Goal: Contribute content: Add original content to the website for others to see

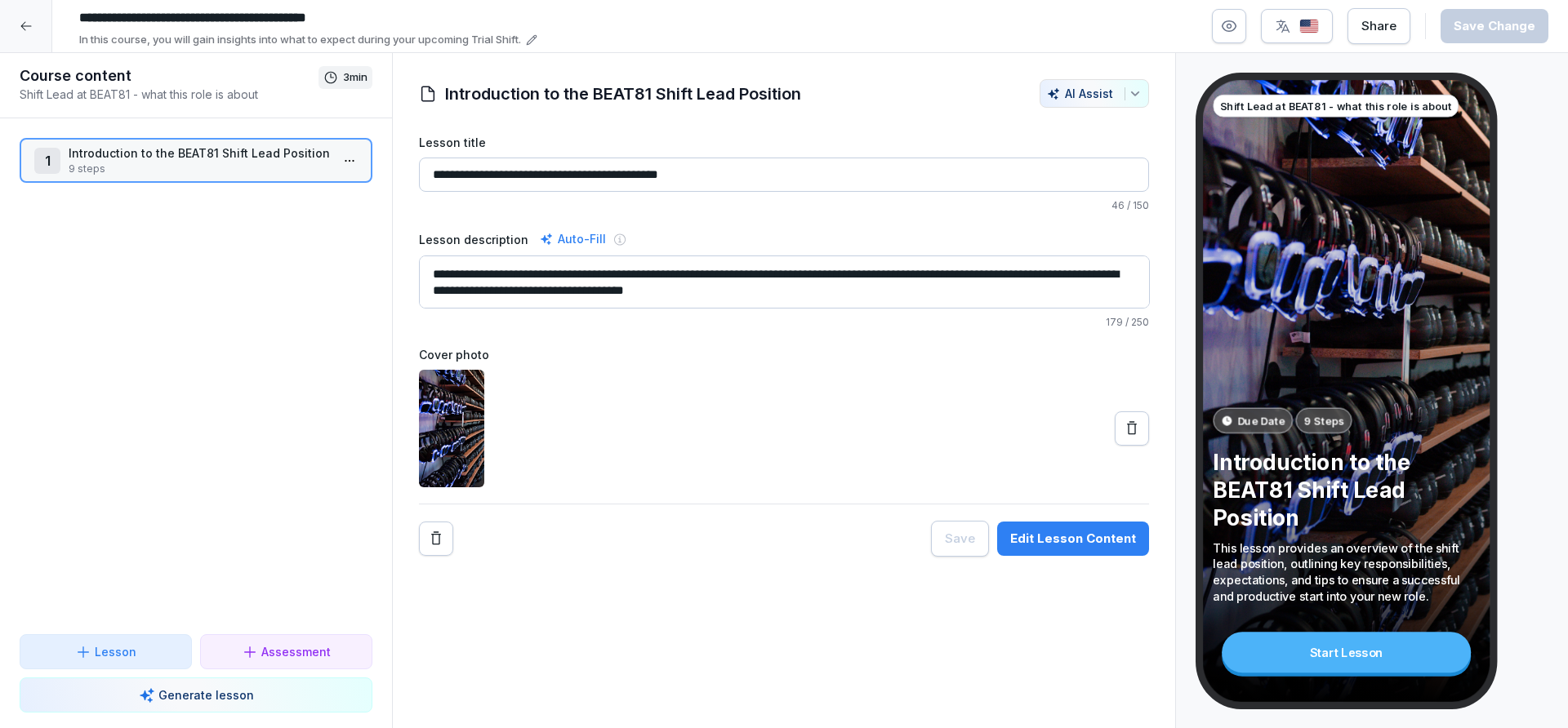
click at [1067, 540] on div "Edit Lesson Content" at bounding box center [1073, 539] width 126 height 18
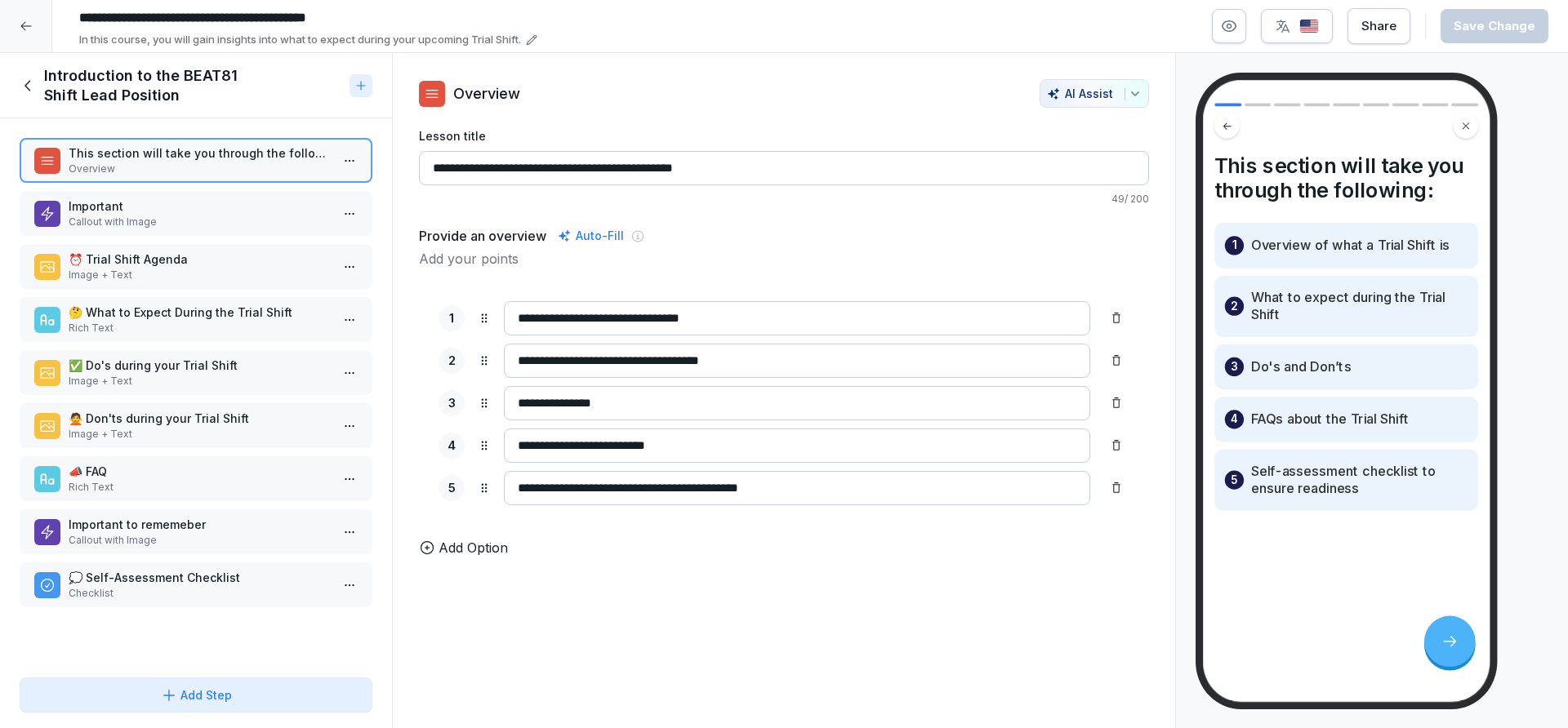
click at [27, 26] on icon at bounding box center [25, 25] width 13 height 13
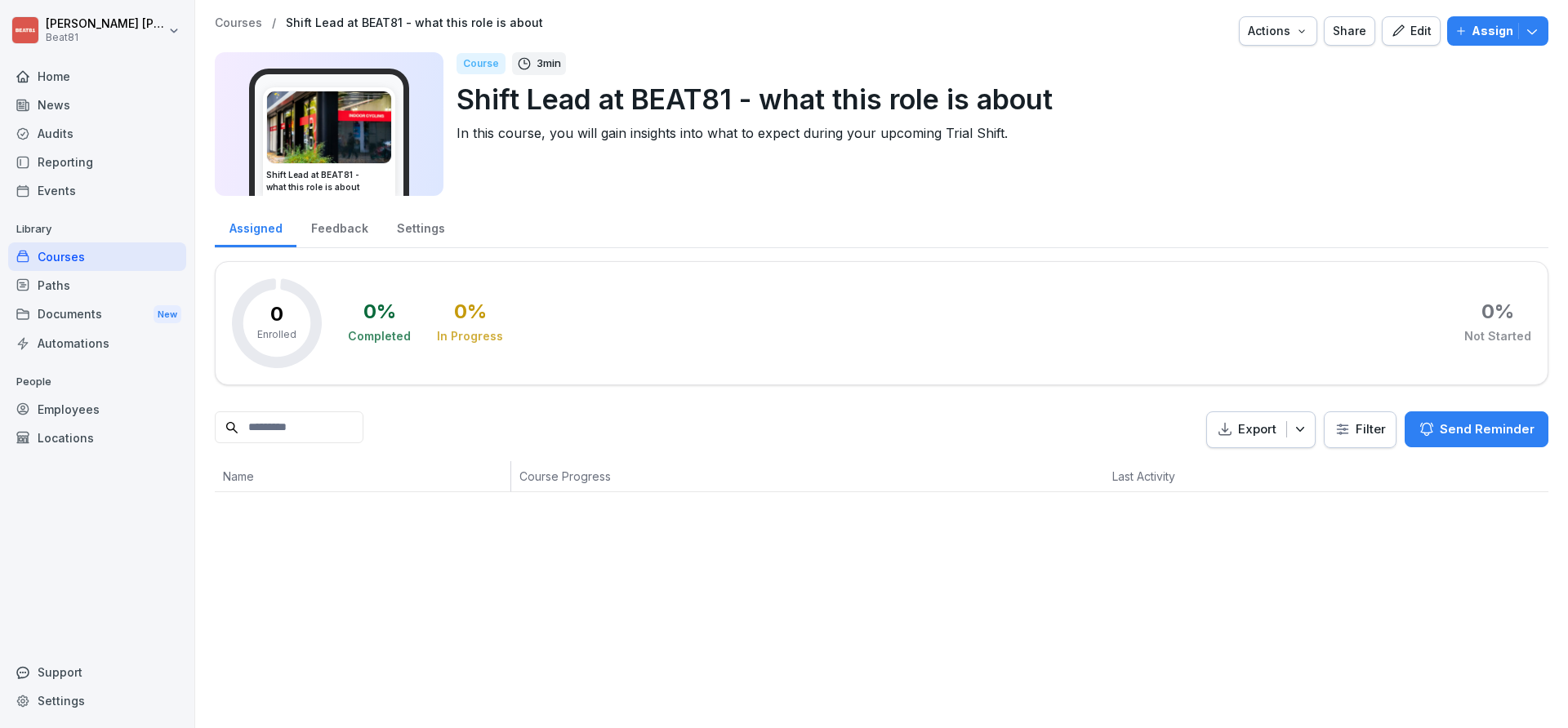
click at [1324, 24] on div "Courses / Shift Lead at BEAT81 - what this role is about Actions Share Edit Ass…" at bounding box center [881, 30] width 1334 height 30
click at [1304, 25] on icon "button" at bounding box center [1302, 30] width 13 height 13
click at [1538, 25] on icon "button" at bounding box center [1532, 30] width 16 height 16
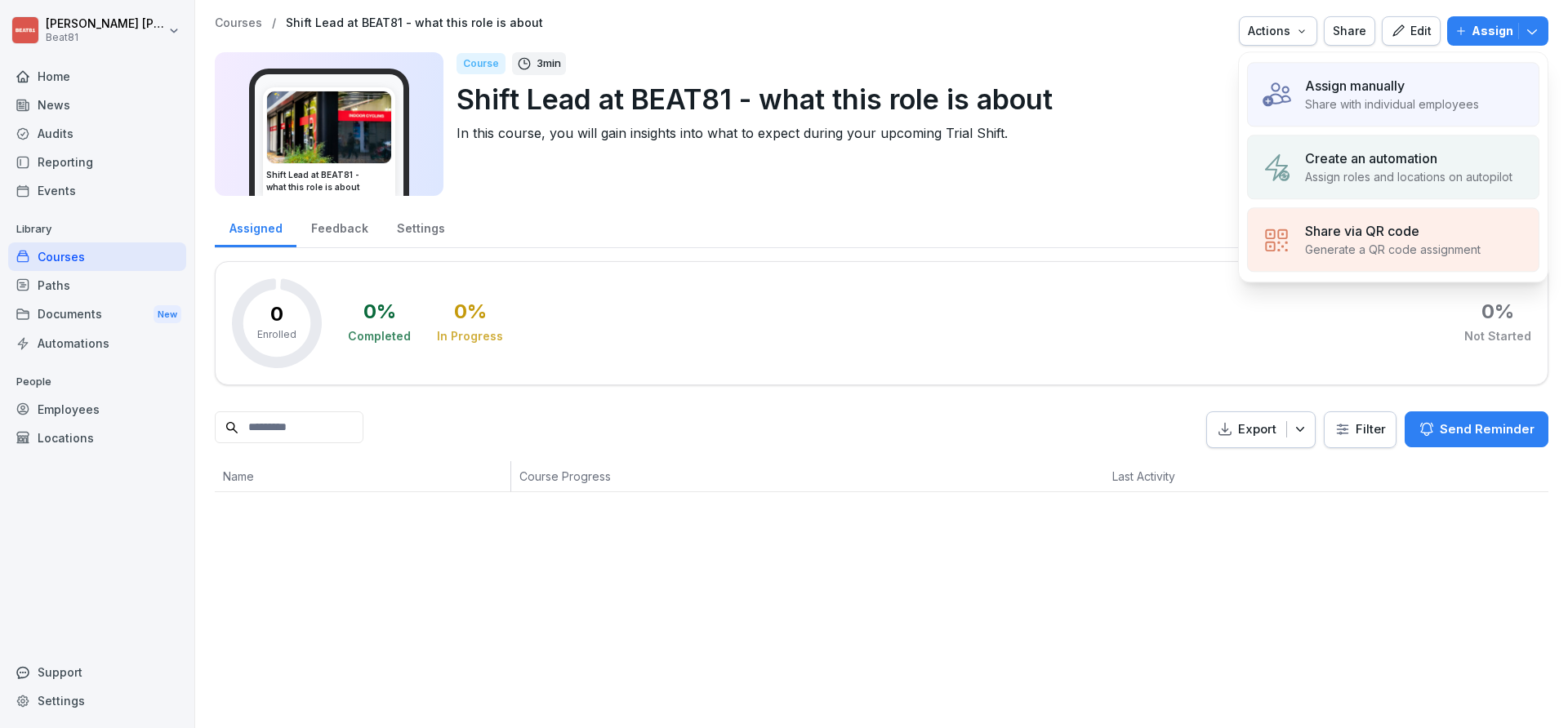
click at [1362, 32] on div "Share" at bounding box center [1350, 30] width 34 height 18
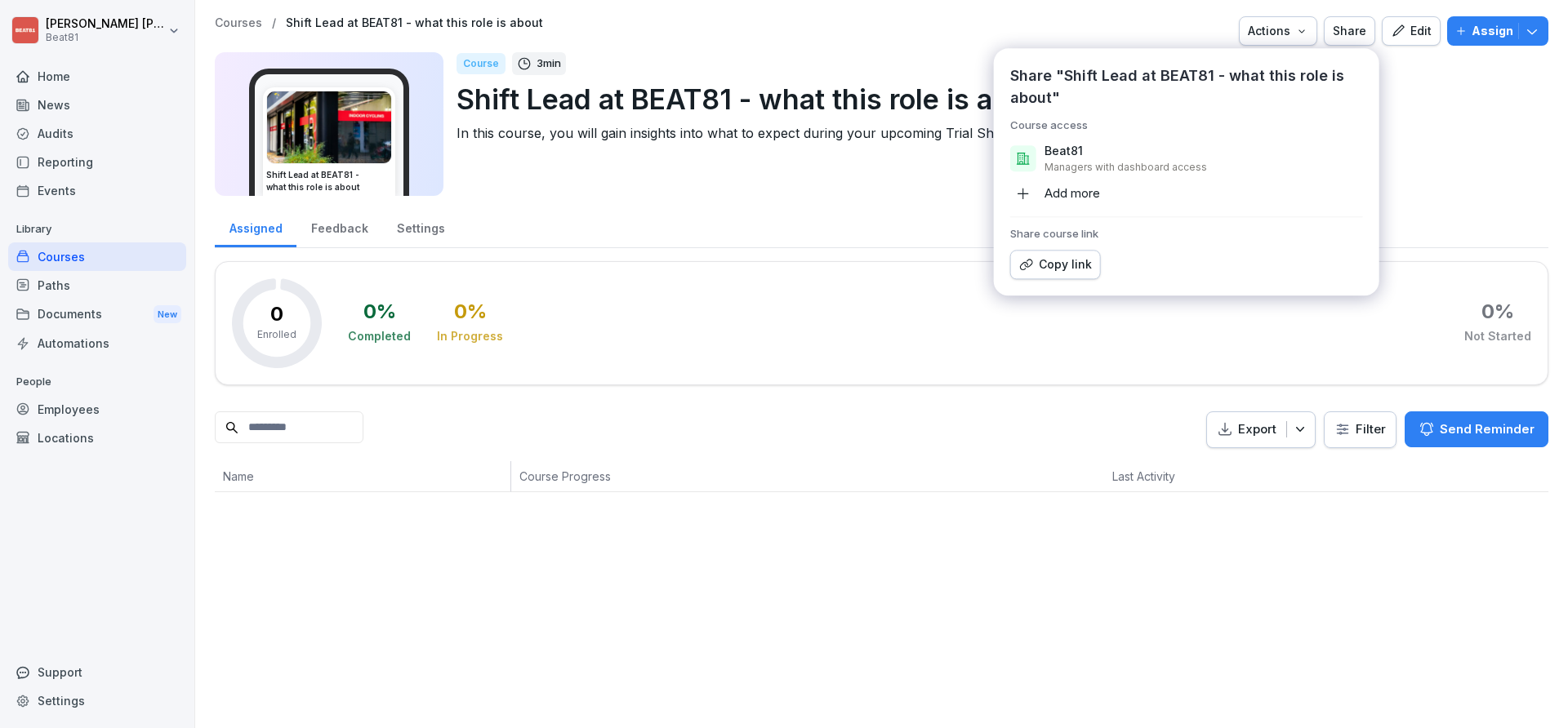
click at [1443, 99] on p "Shift Lead at BEAT81 - what this role is about" at bounding box center [996, 99] width 1079 height 41
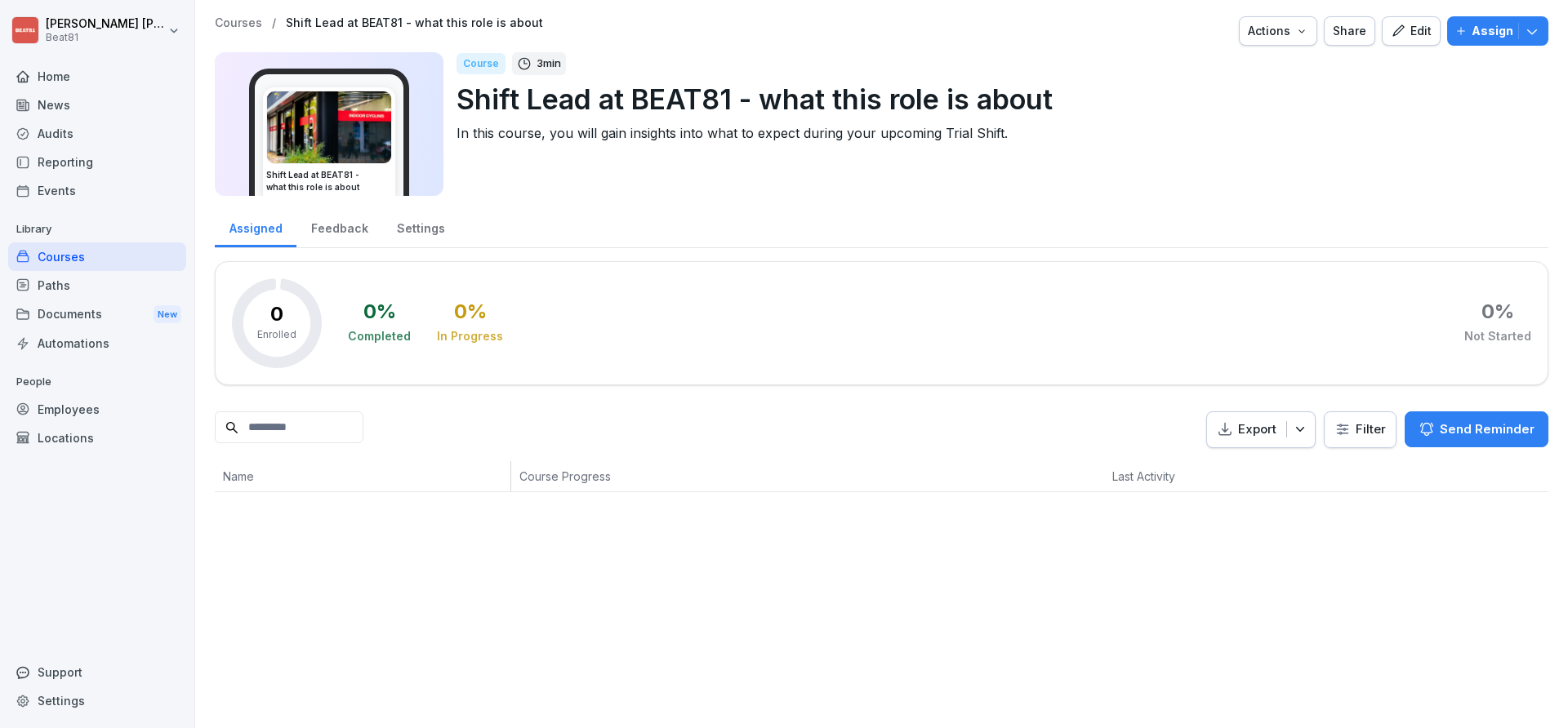
click at [1406, 28] on icon "button" at bounding box center [1398, 30] width 14 height 14
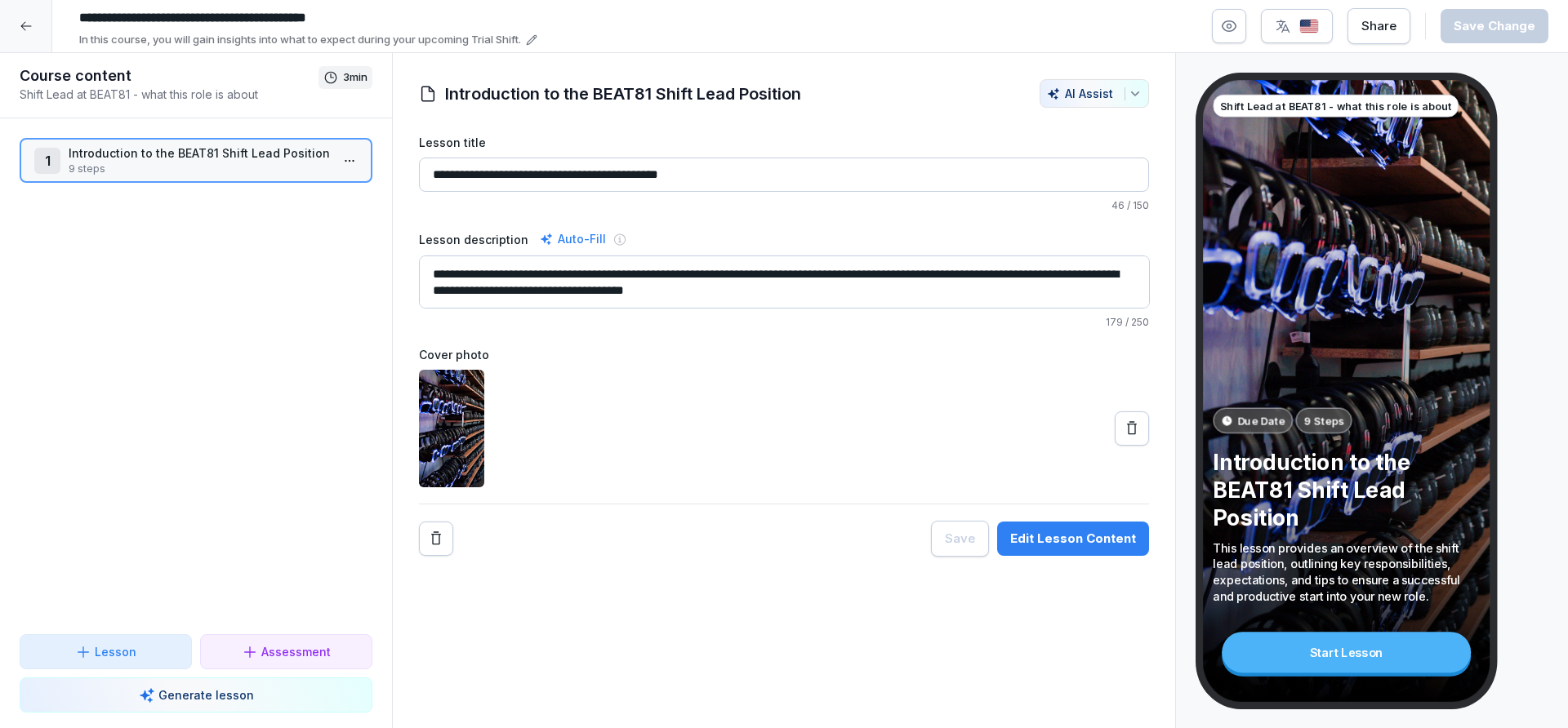
click at [1396, 25] on div "Share" at bounding box center [1380, 25] width 35 height 18
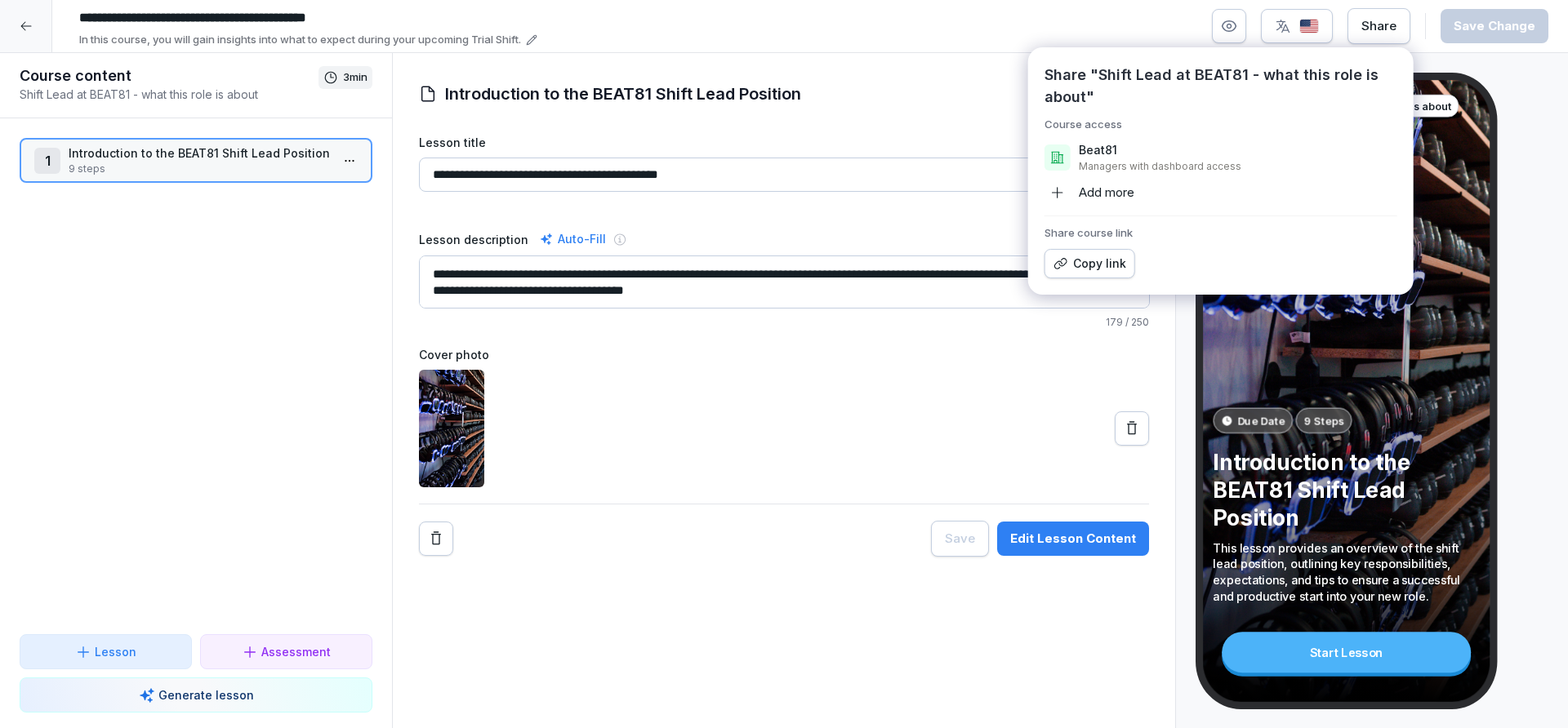
click at [1074, 263] on div "Copy link" at bounding box center [1090, 263] width 73 height 18
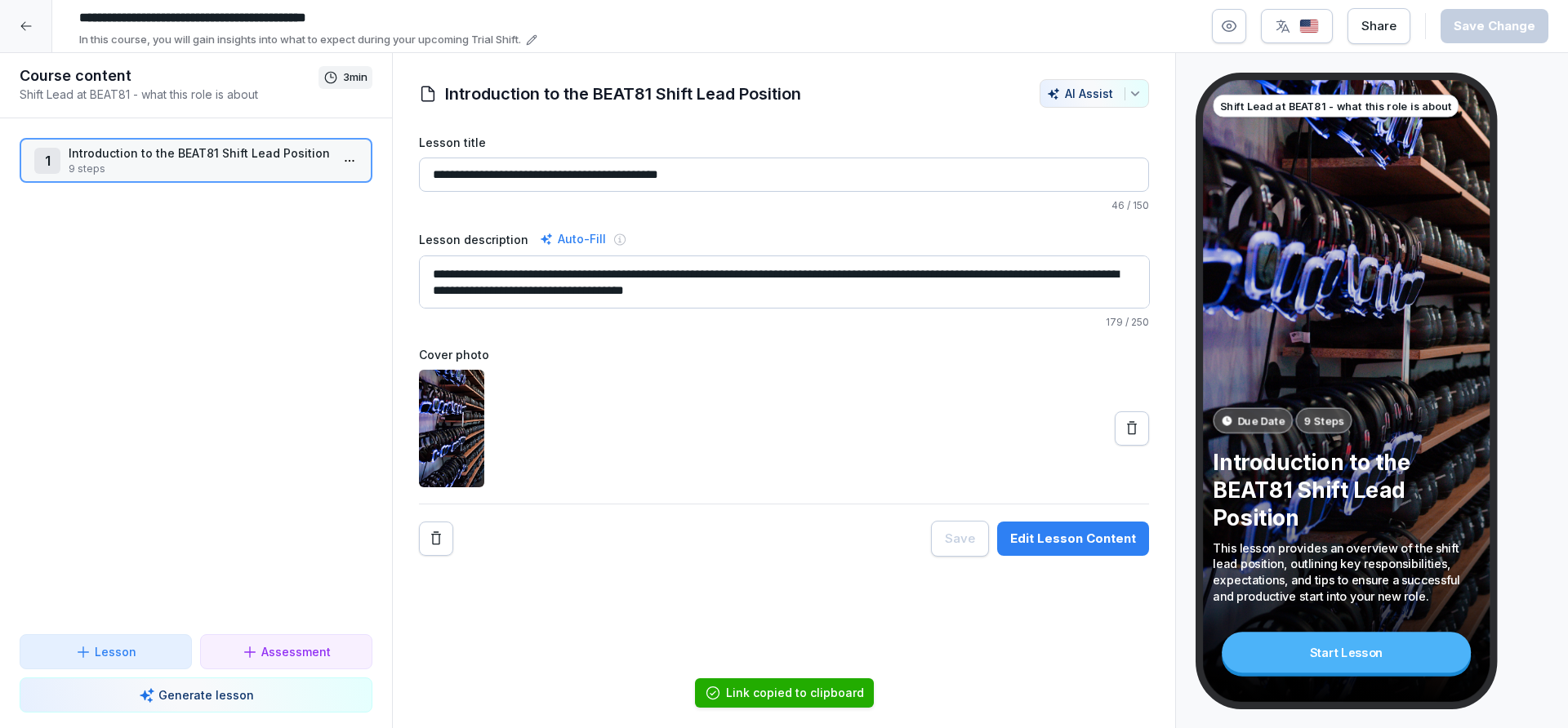
click at [694, 288] on textarea "**********" at bounding box center [784, 282] width 731 height 53
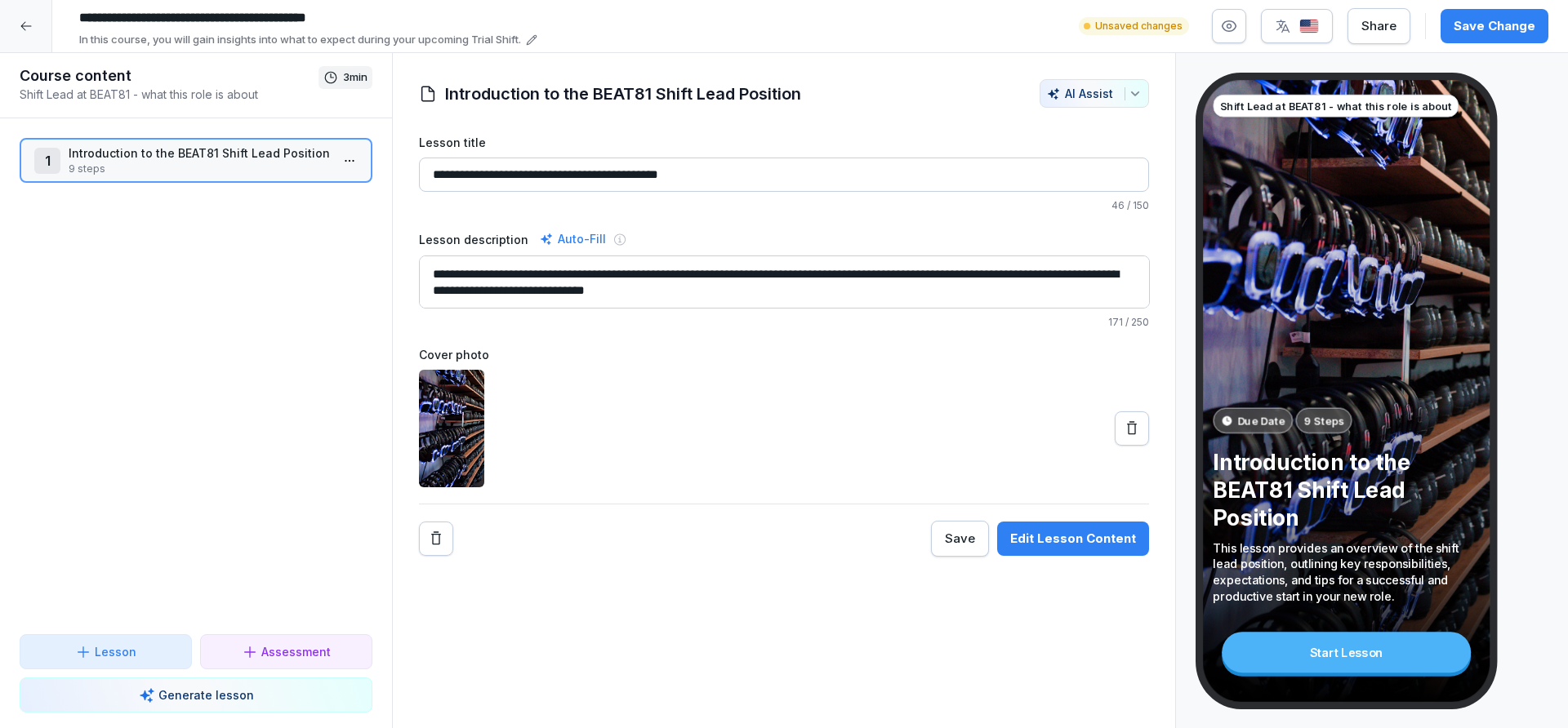
type textarea "**********"
click at [1528, 17] on div "Save Change" at bounding box center [1494, 25] width 82 height 18
click at [21, 25] on icon at bounding box center [25, 26] width 11 height 9
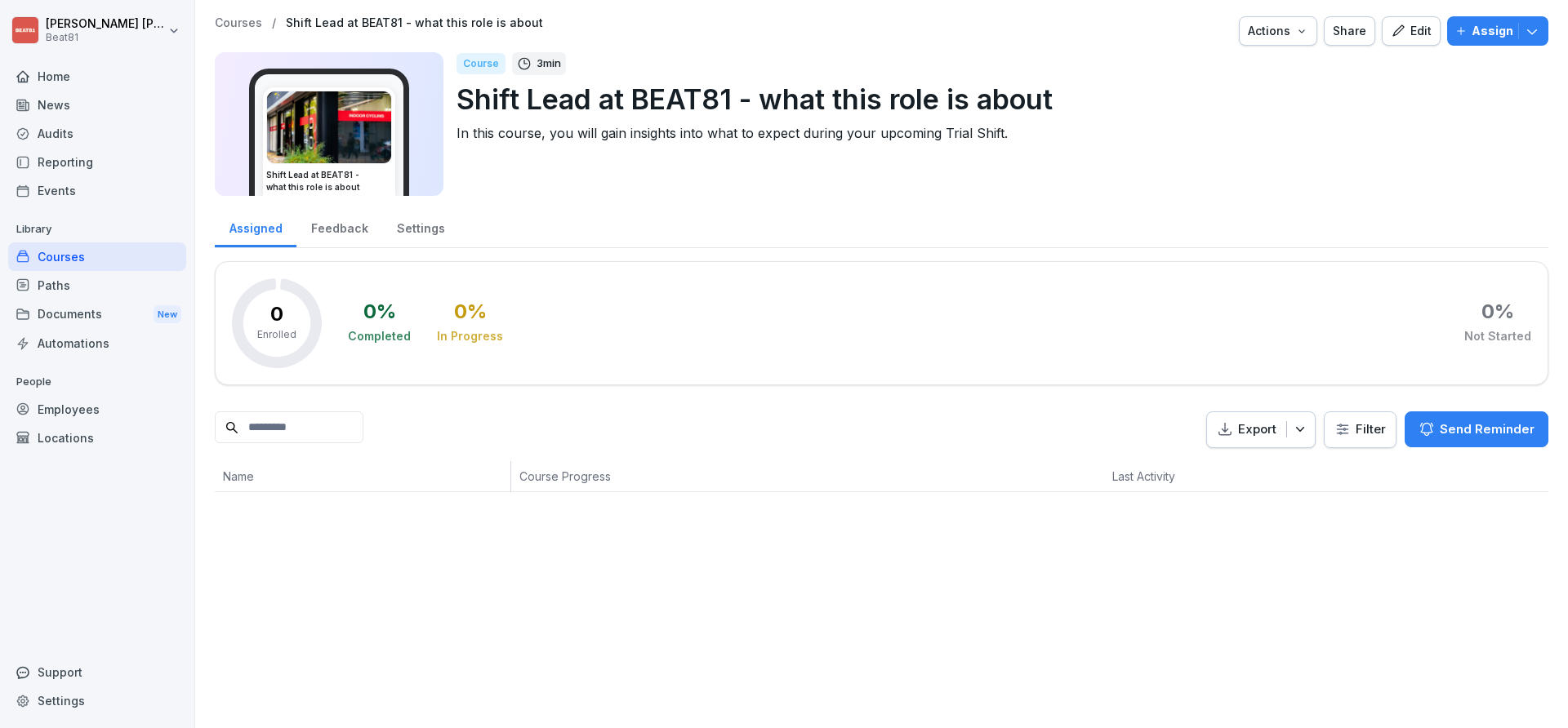
click at [40, 258] on div "Courses" at bounding box center [97, 257] width 178 height 29
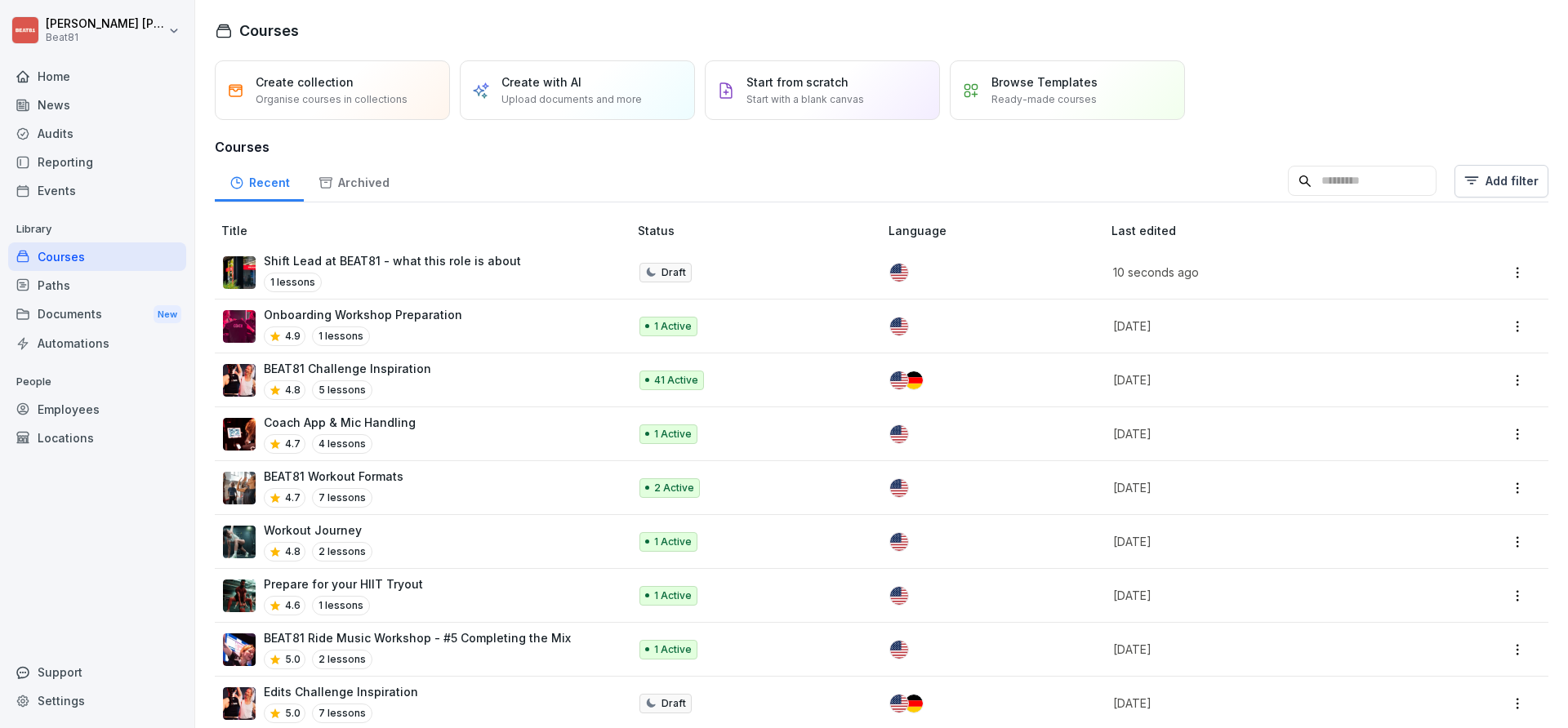
click at [1523, 273] on html "[PERSON_NAME] Beat81 Home News Audits Reporting Events Library Courses Paths Do…" at bounding box center [784, 364] width 1568 height 728
click at [672, 270] on html "[PERSON_NAME] Beat81 Home News Audits Reporting Events Library Courses Paths Do…" at bounding box center [784, 364] width 1568 height 728
click at [672, 270] on p "Draft" at bounding box center [673, 272] width 24 height 14
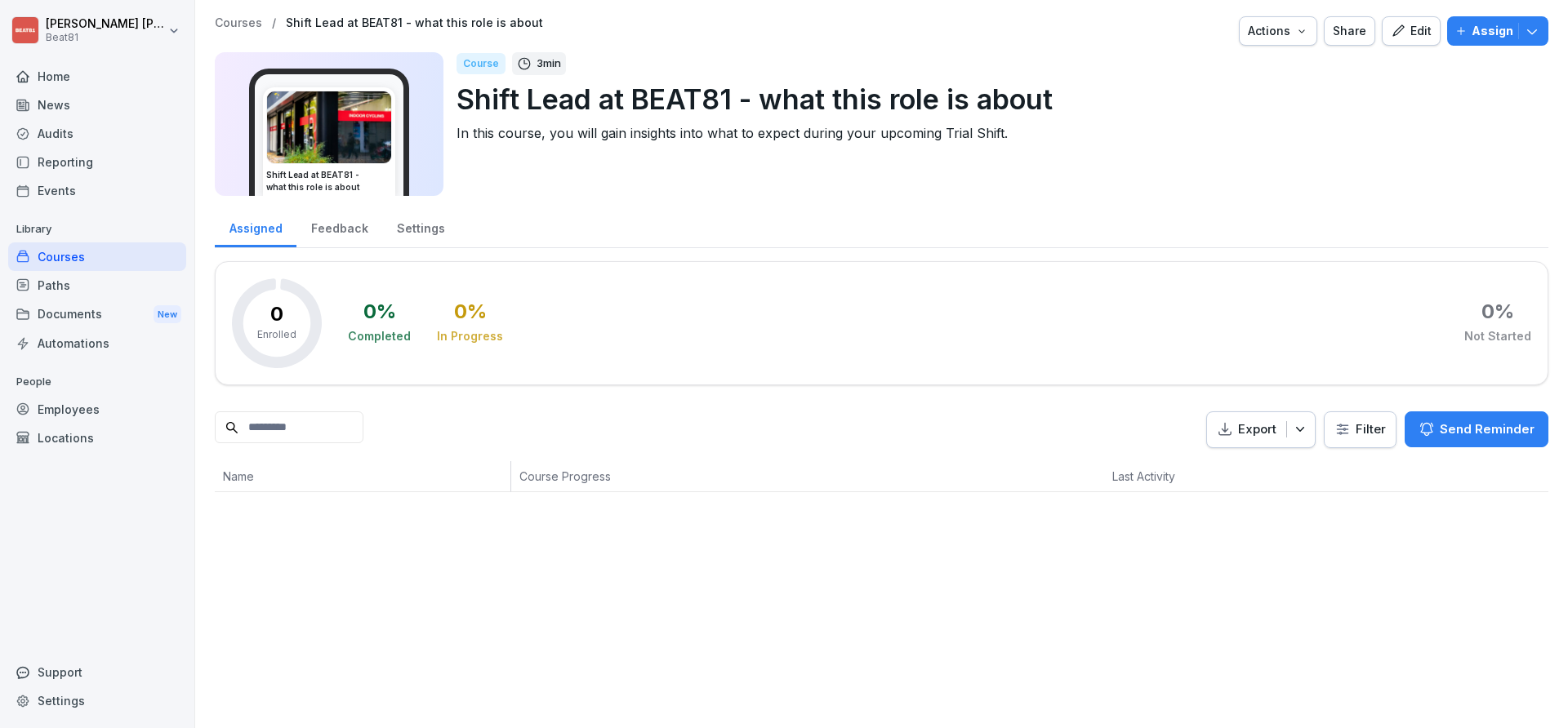
click at [1406, 38] on div "Edit" at bounding box center [1412, 30] width 41 height 18
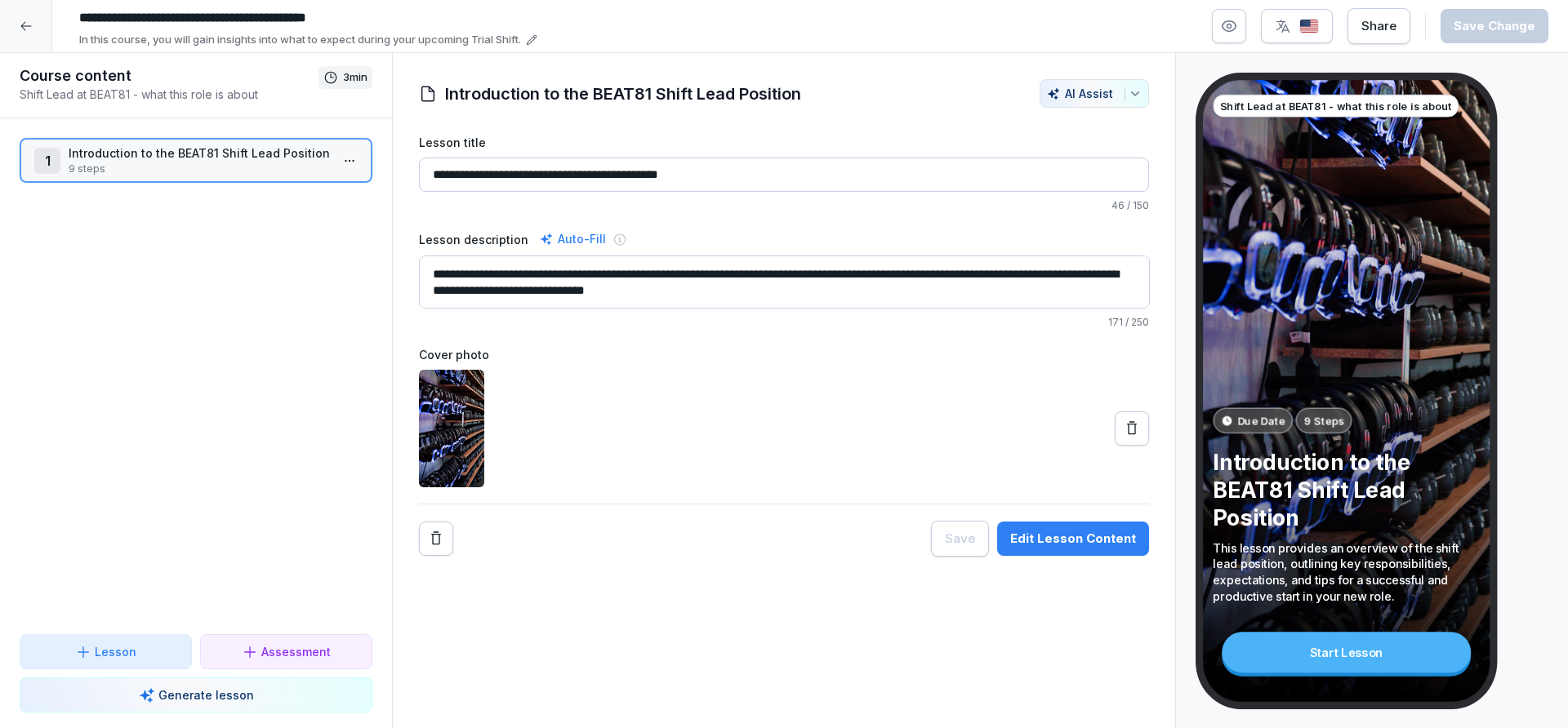
click at [455, 37] on p "In this course, you will gain insights into what to expect during your upcoming…" at bounding box center [300, 40] width 442 height 16
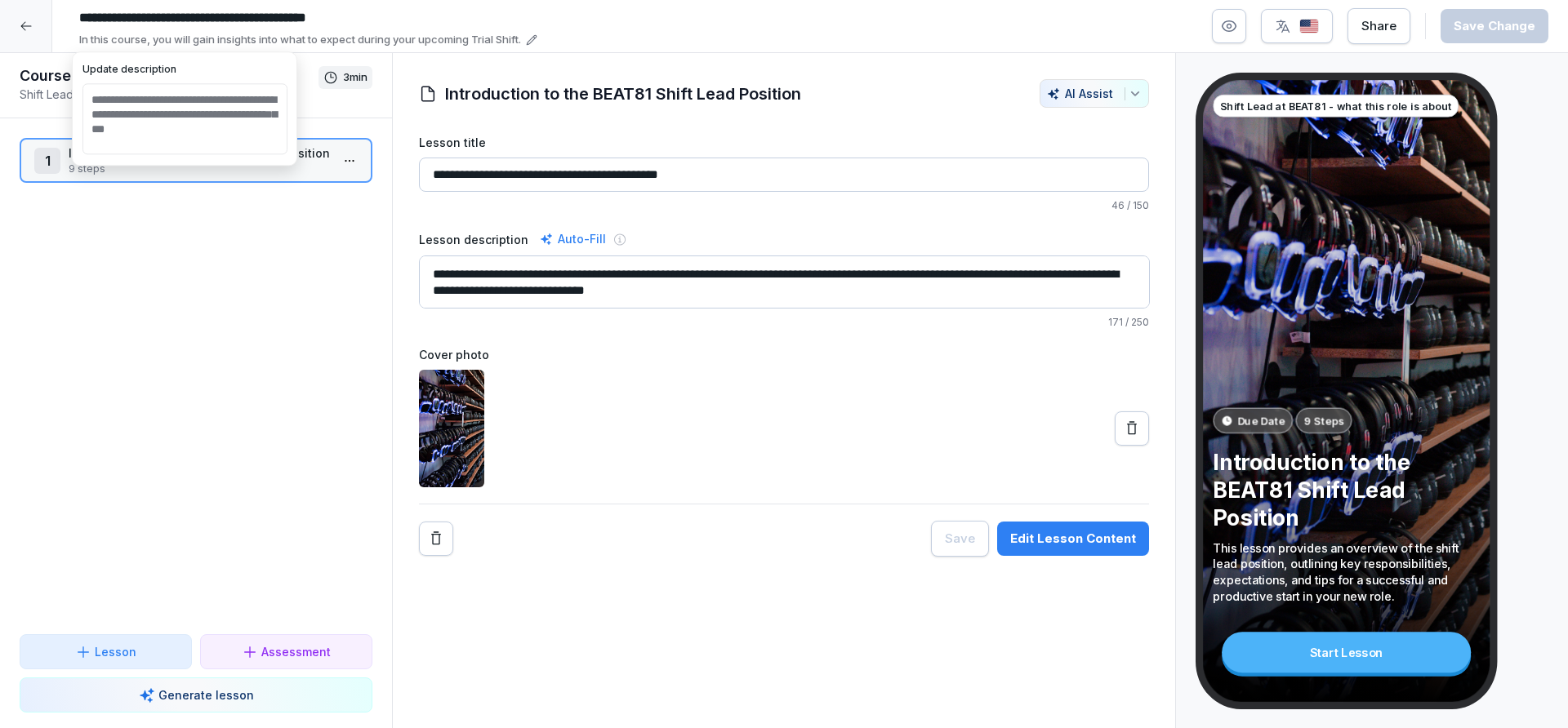
drag, startPoint x: 237, startPoint y: 130, endPoint x: 242, endPoint y: 117, distance: 13.9
click at [242, 117] on textarea "**********" at bounding box center [185, 119] width 205 height 71
type textarea "**********"
click at [245, 225] on div "1 Introduction to the BEAT81 Shift Lead Position 9 steps To pick up a draggable…" at bounding box center [196, 376] width 392 height 516
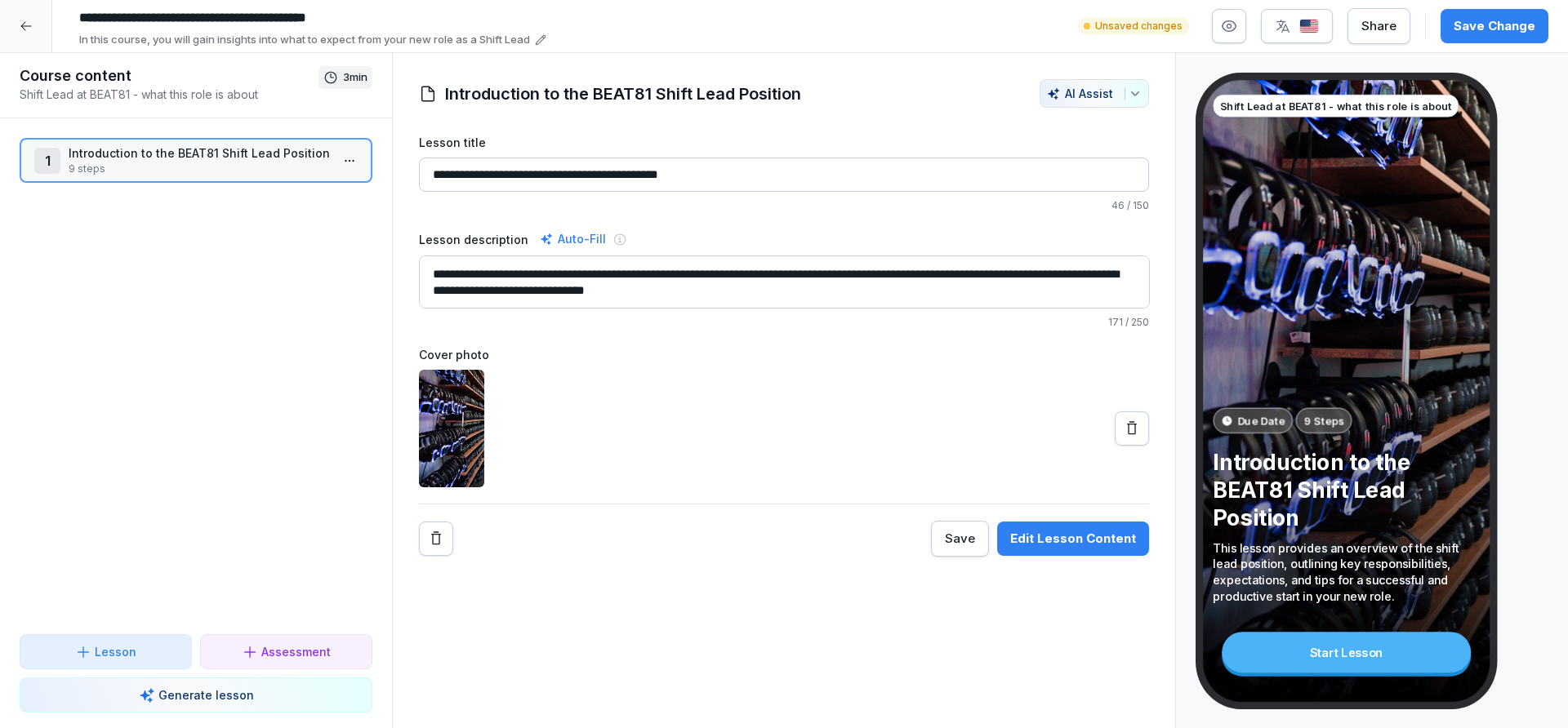
click at [1468, 33] on div "Save Change" at bounding box center [1494, 25] width 82 height 18
